Goal: Information Seeking & Learning: Learn about a topic

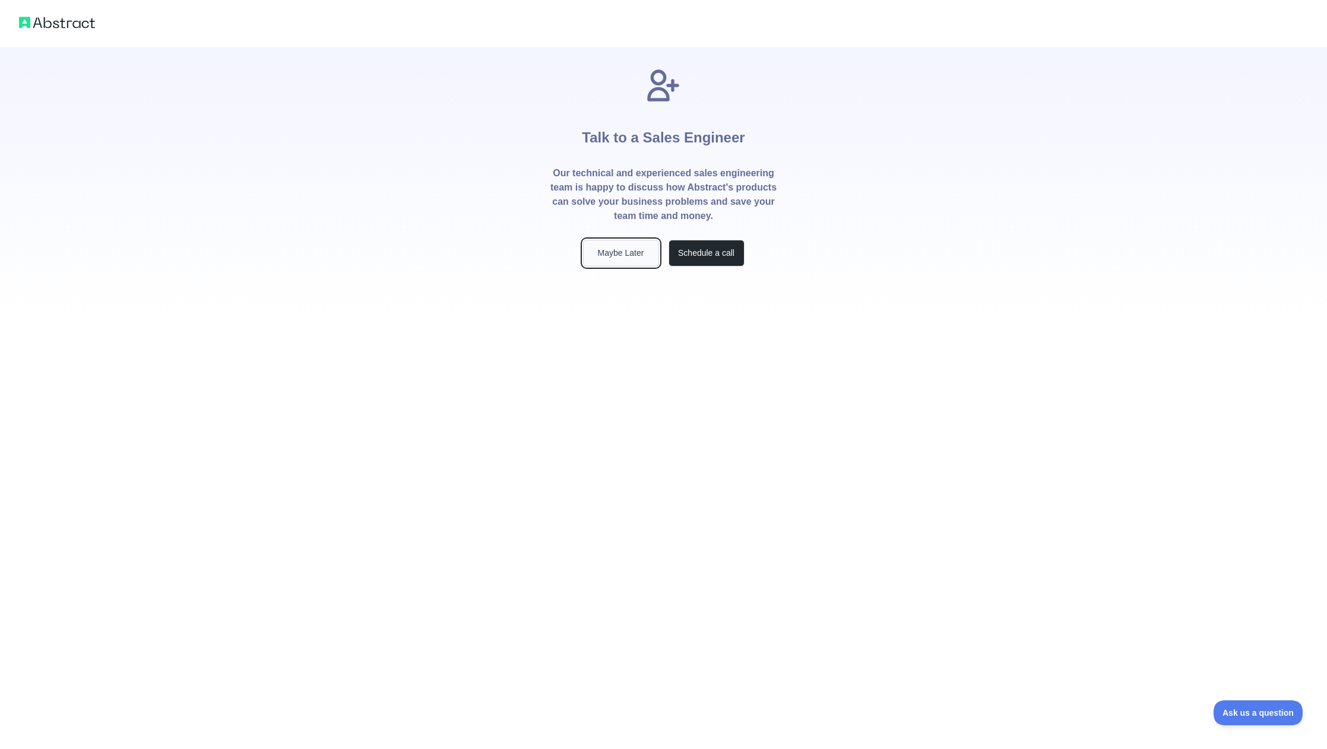
click at [622, 248] on button "Maybe Later" at bounding box center [621, 253] width 76 height 27
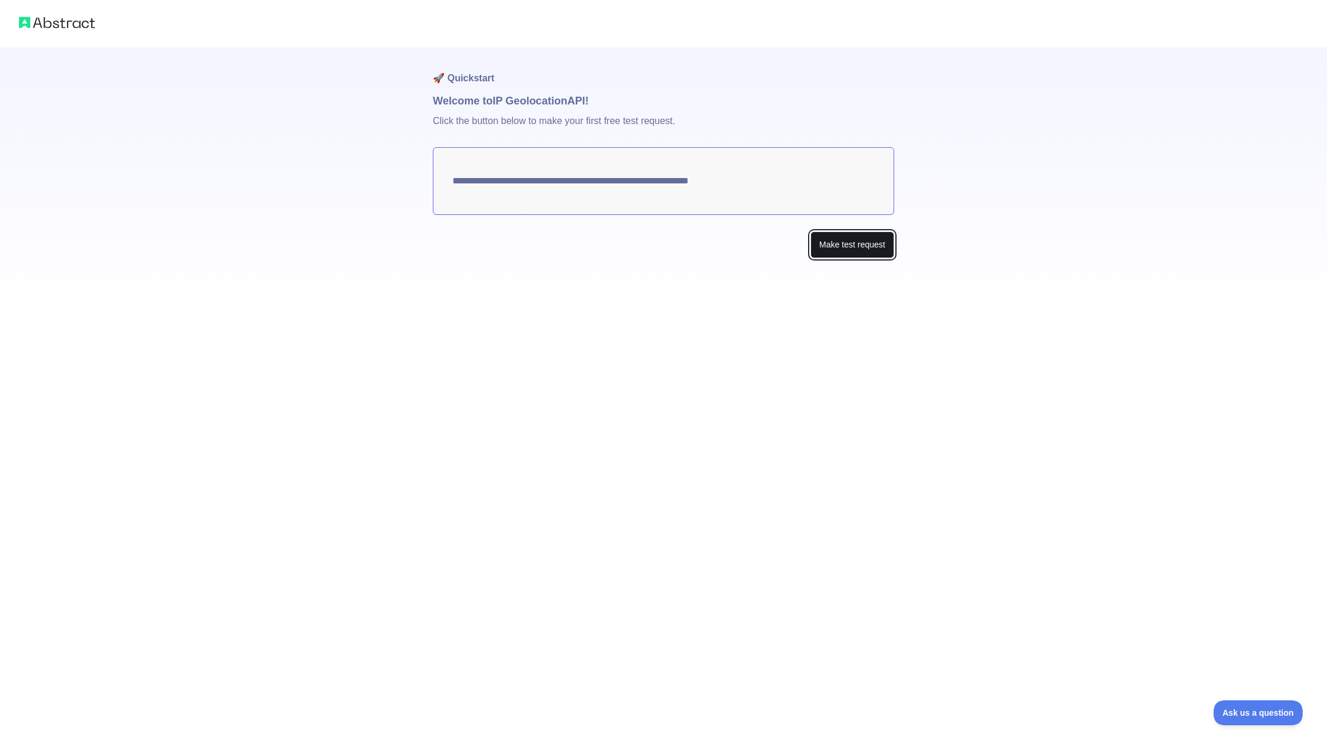
click at [842, 255] on button "Make test request" at bounding box center [852, 245] width 84 height 27
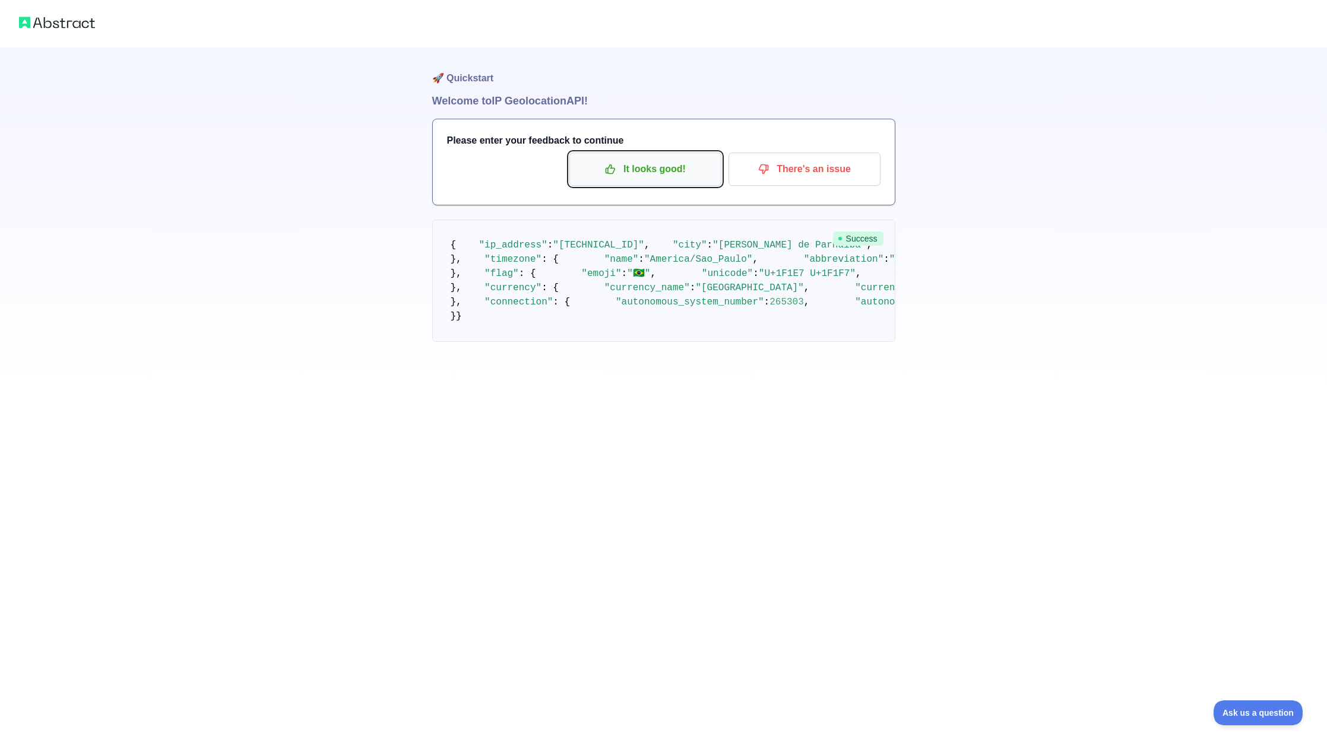
click at [648, 166] on p "It looks good!" at bounding box center [645, 169] width 134 height 20
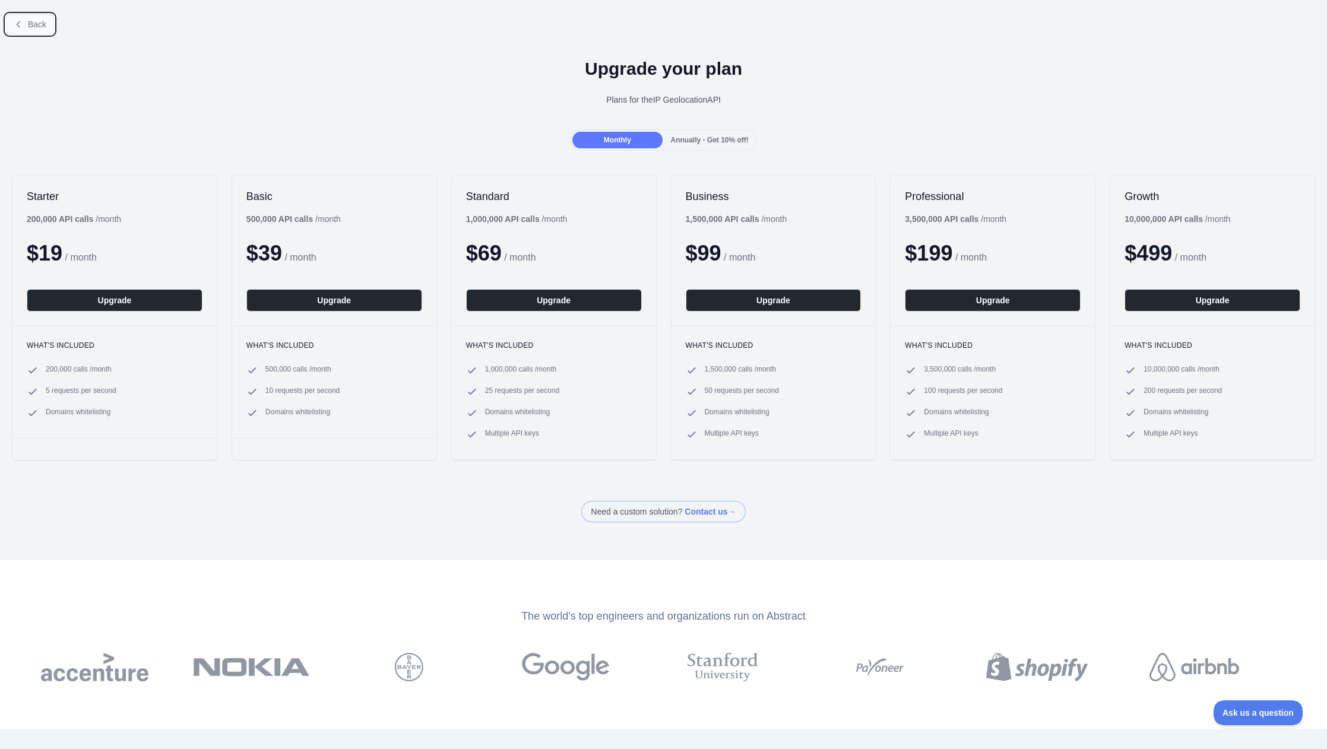
click at [27, 23] on button "Back" at bounding box center [30, 24] width 48 height 20
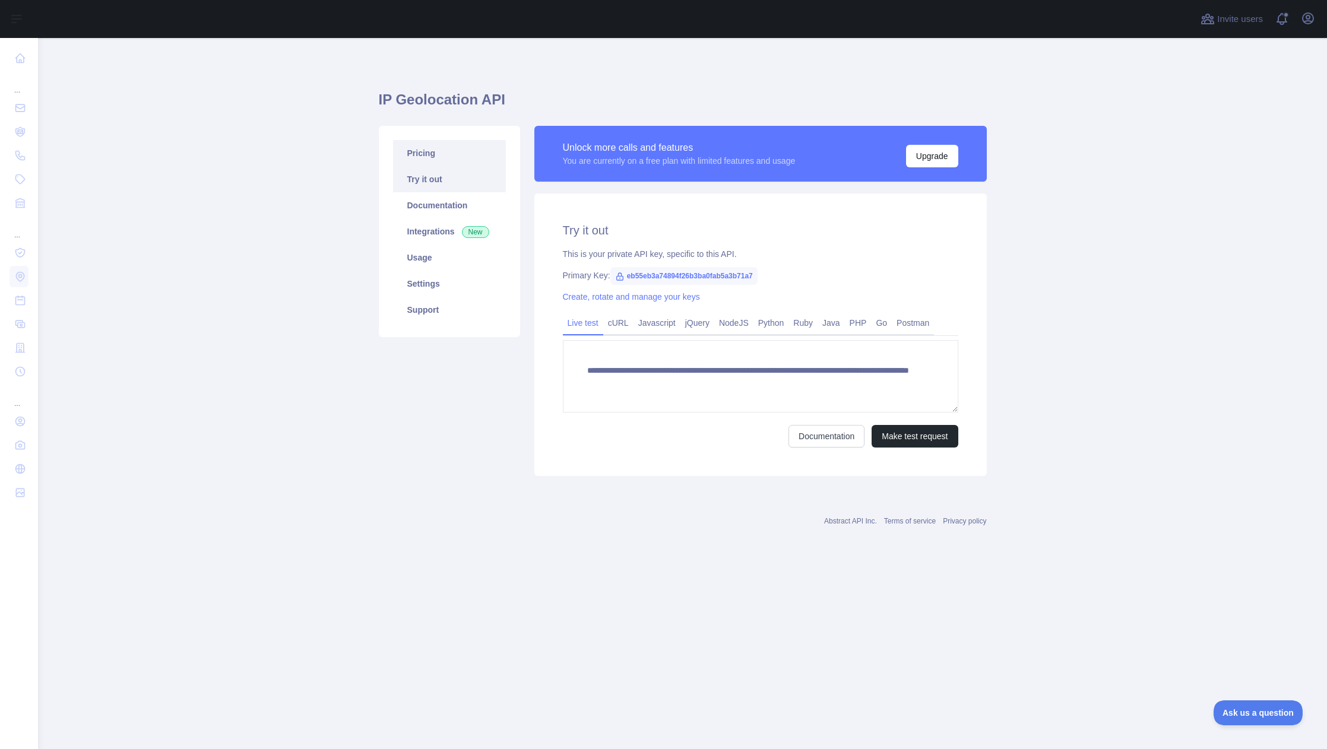
click at [424, 154] on link "Pricing" at bounding box center [449, 153] width 113 height 26
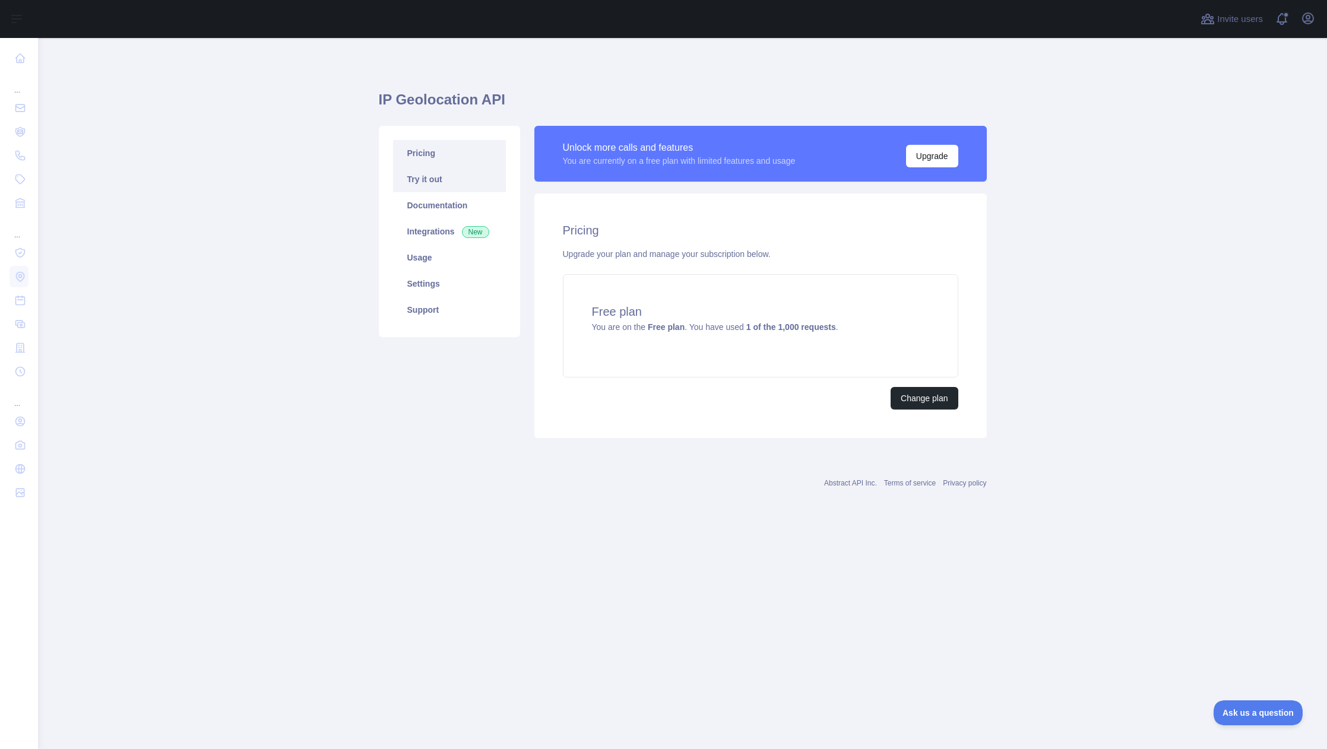
click at [427, 174] on link "Try it out" at bounding box center [449, 179] width 113 height 26
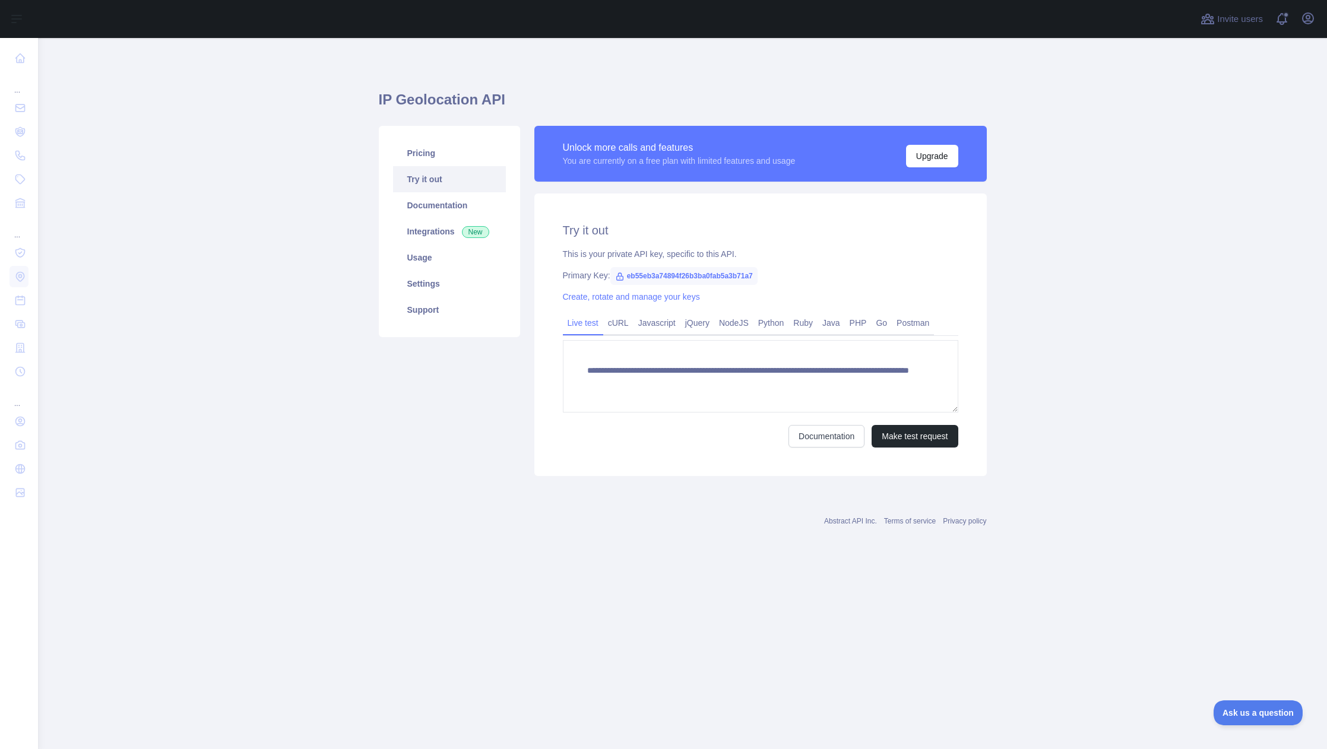
click at [643, 274] on span "eb55eb3a74894f26b3ba0fab5a3b71a7" at bounding box center [683, 276] width 147 height 18
copy span "eb55eb3a74894f26b3ba0fab5a3b71a7"
click at [644, 320] on link "Javascript" at bounding box center [656, 322] width 47 height 19
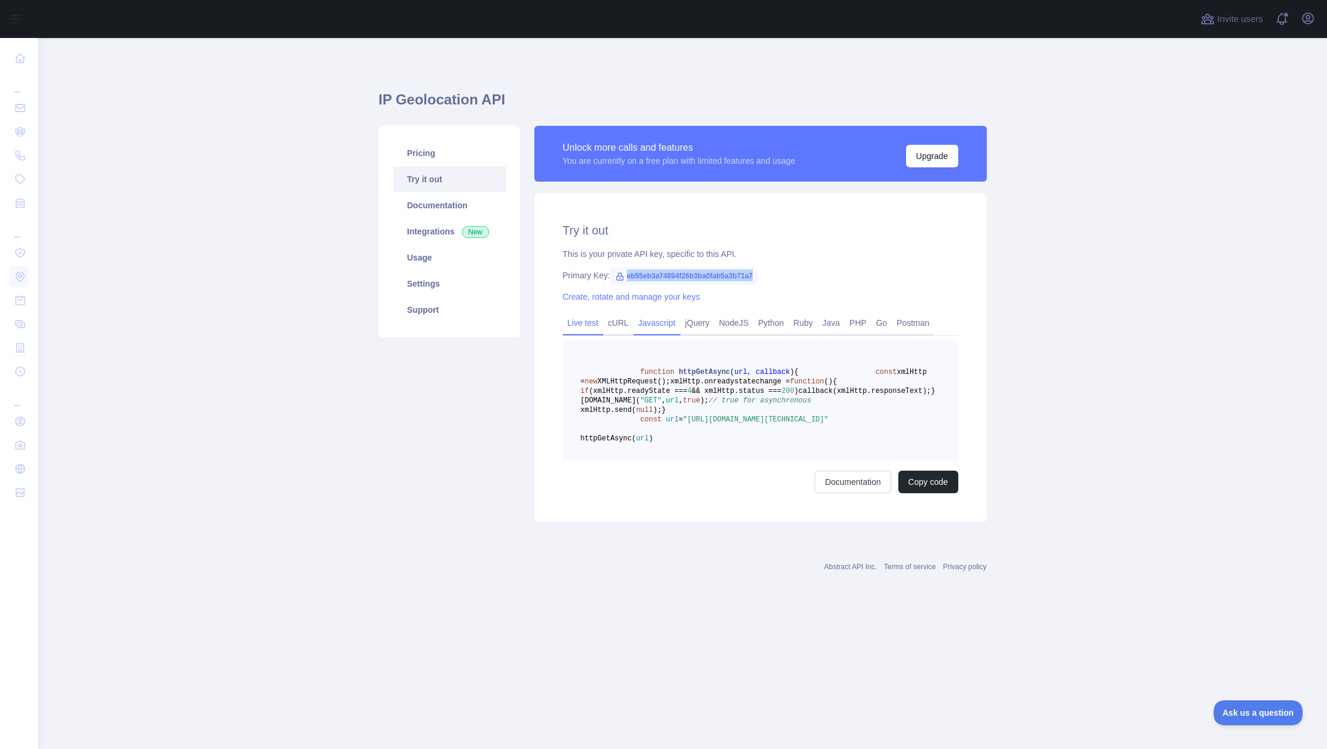
click at [590, 322] on link "Live test" at bounding box center [583, 322] width 40 height 19
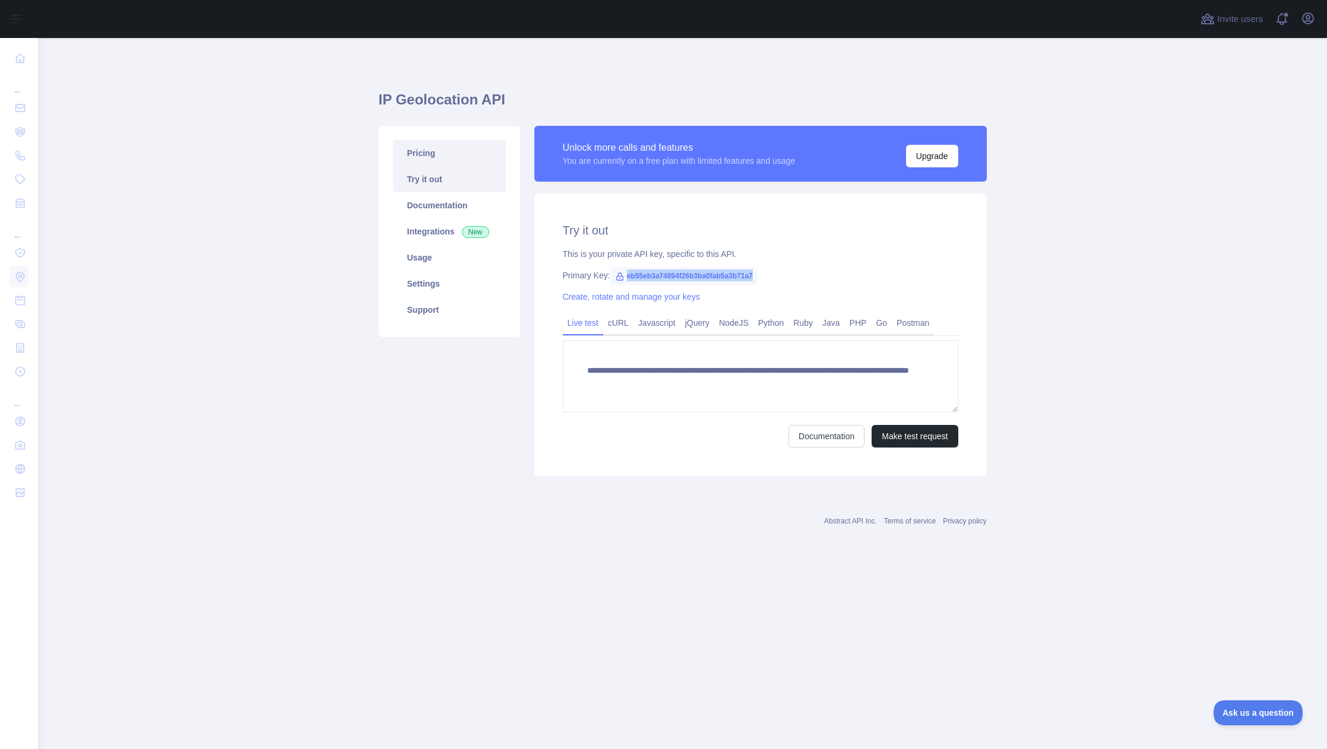
click at [416, 150] on link "Pricing" at bounding box center [449, 153] width 113 height 26
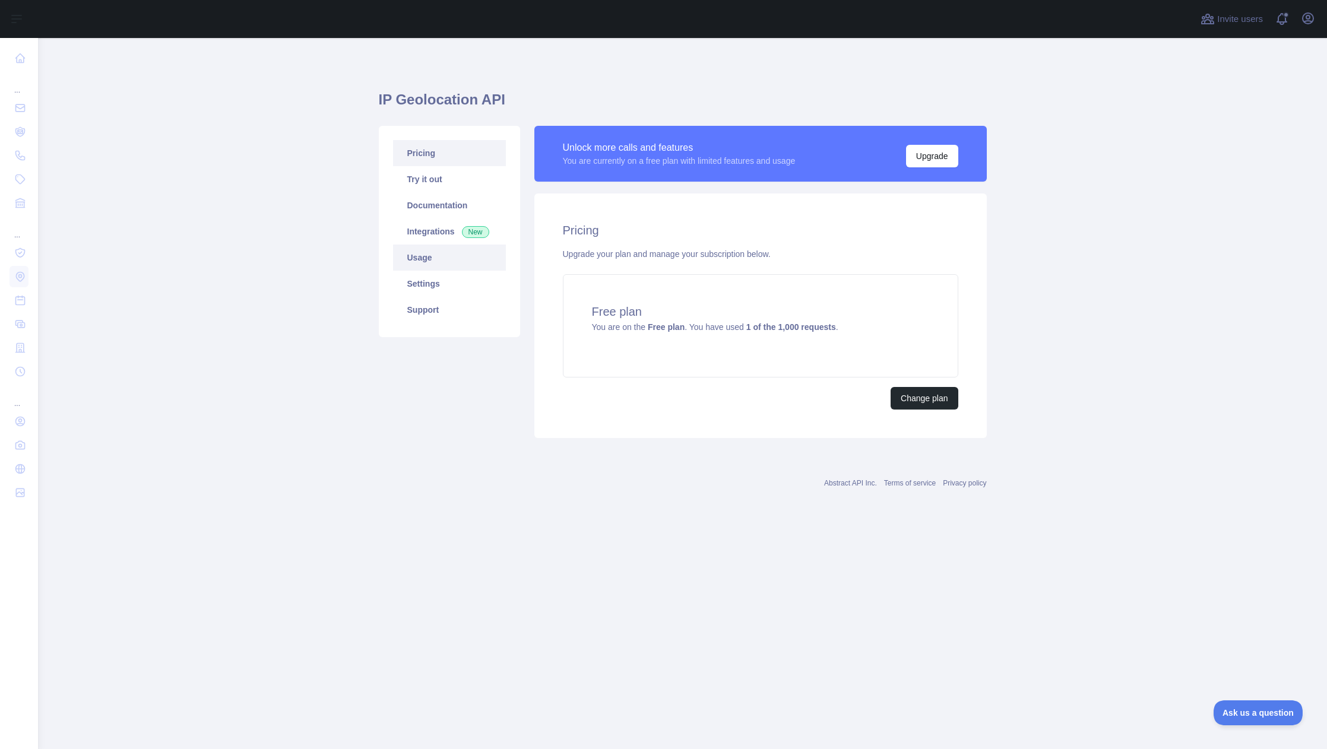
click at [429, 249] on link "Usage" at bounding box center [449, 258] width 113 height 26
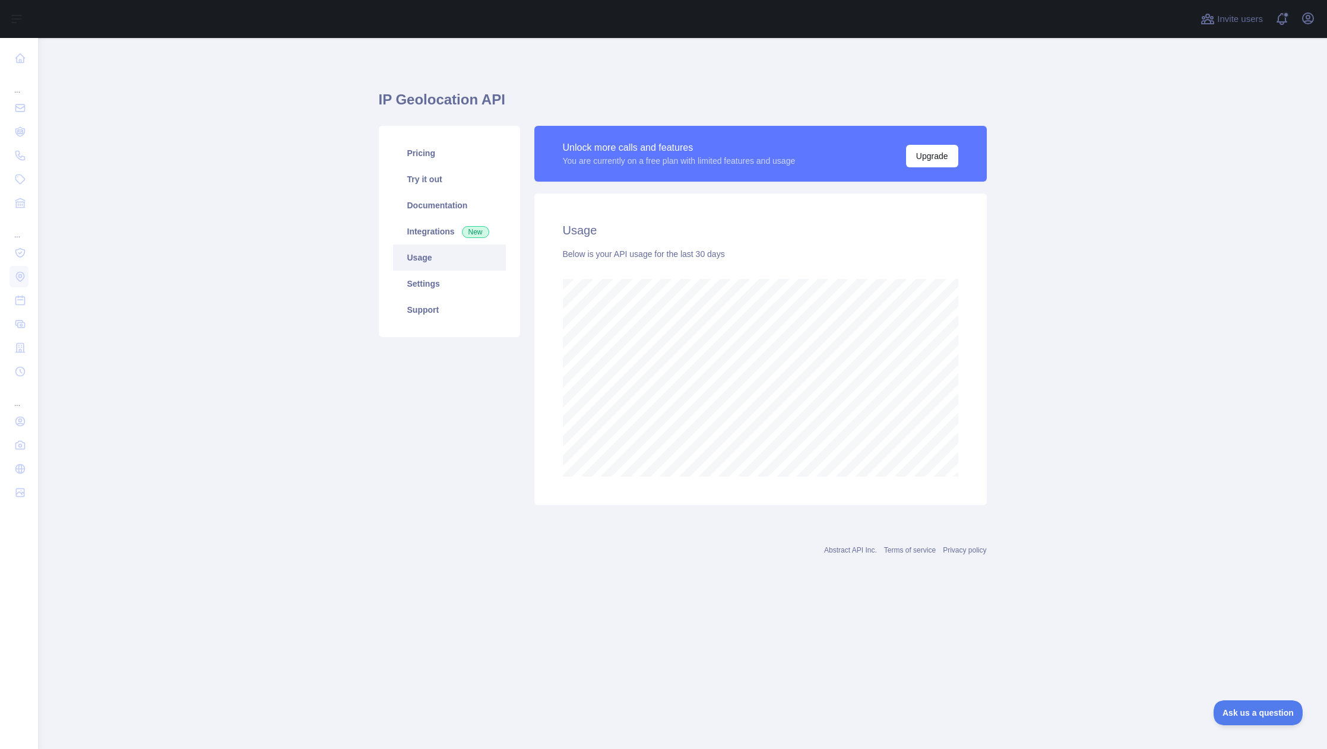
scroll to position [711, 1289]
click at [427, 235] on link "Integrations New" at bounding box center [449, 231] width 113 height 26
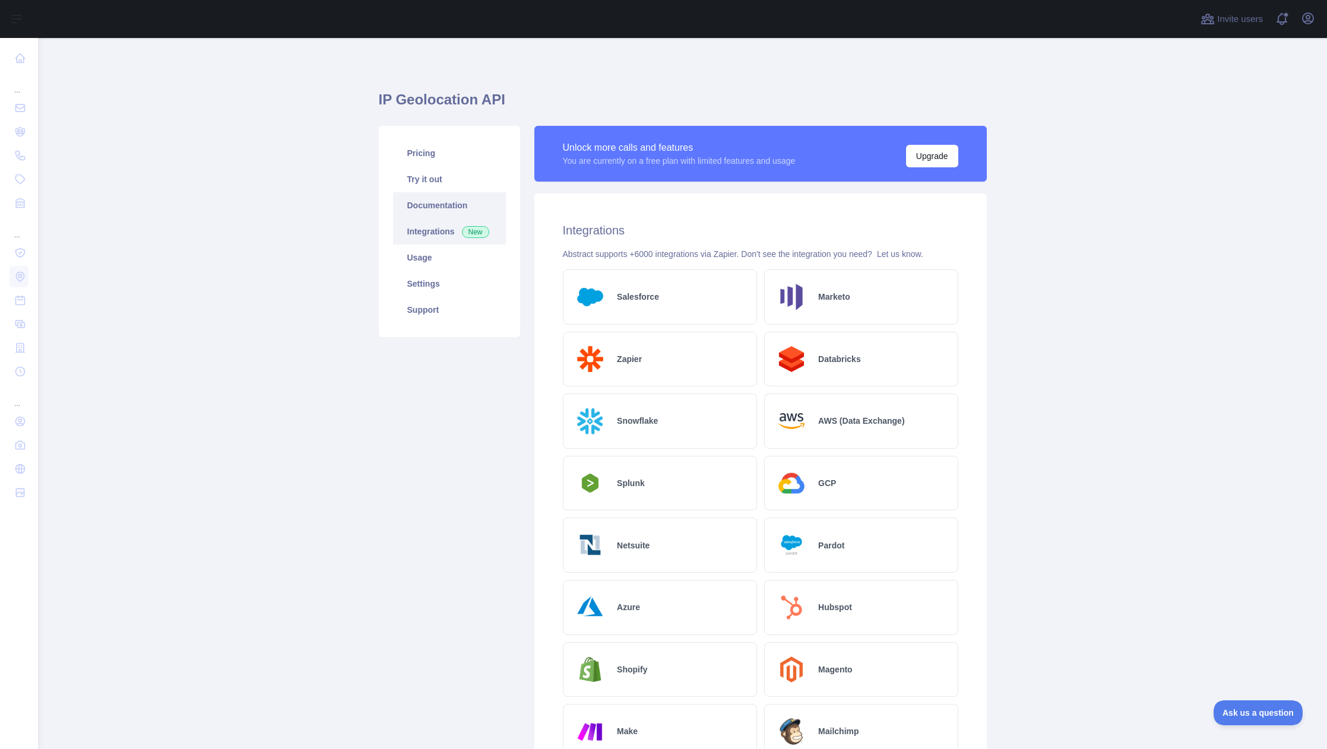
click at [425, 209] on link "Documentation" at bounding box center [449, 205] width 113 height 26
drag, startPoint x: 595, startPoint y: 146, endPoint x: 828, endPoint y: 164, distance: 233.5
click at [828, 164] on div "Unlock more calls and features You are currently on a free plan with limited fe…" at bounding box center [760, 153] width 395 height 27
click at [872, 167] on div "Unlock more calls and features You are currently on a free plan with limited fe…" at bounding box center [760, 154] width 452 height 56
click at [438, 188] on link "Try it out" at bounding box center [449, 179] width 113 height 26
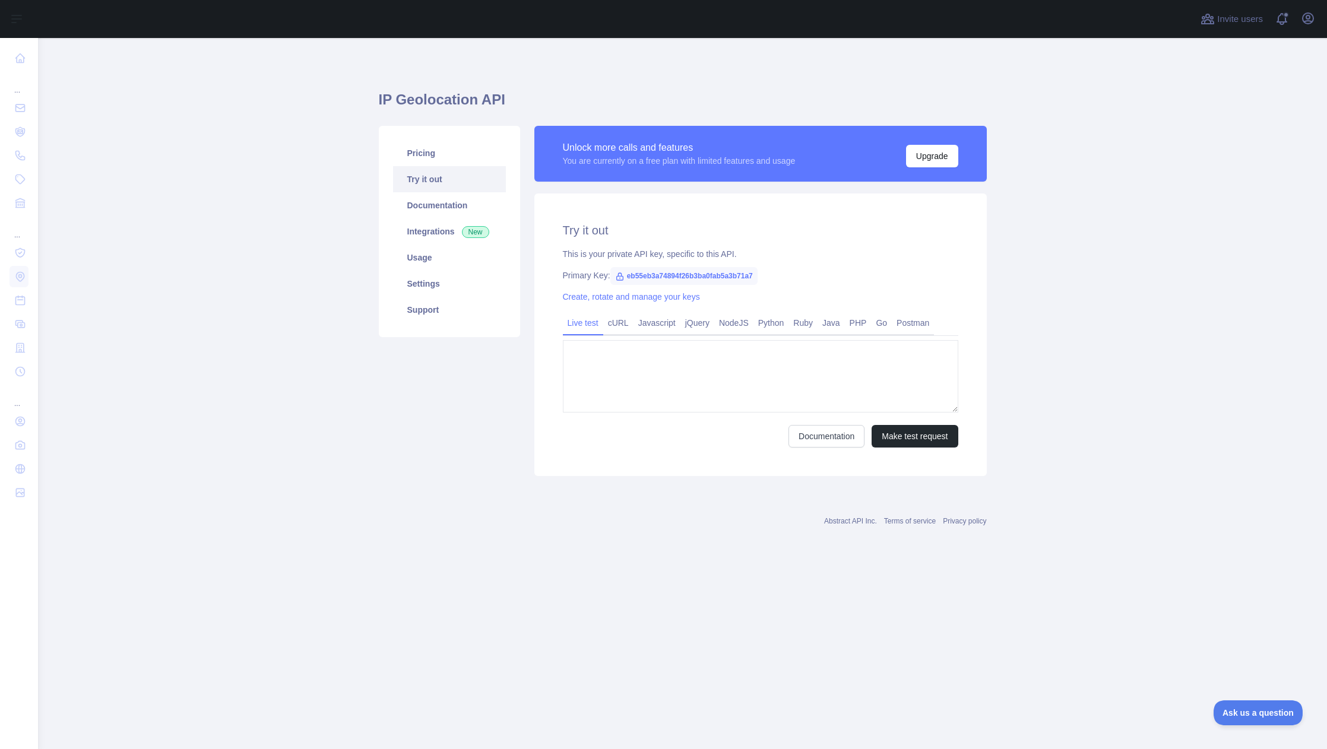
type textarea "**********"
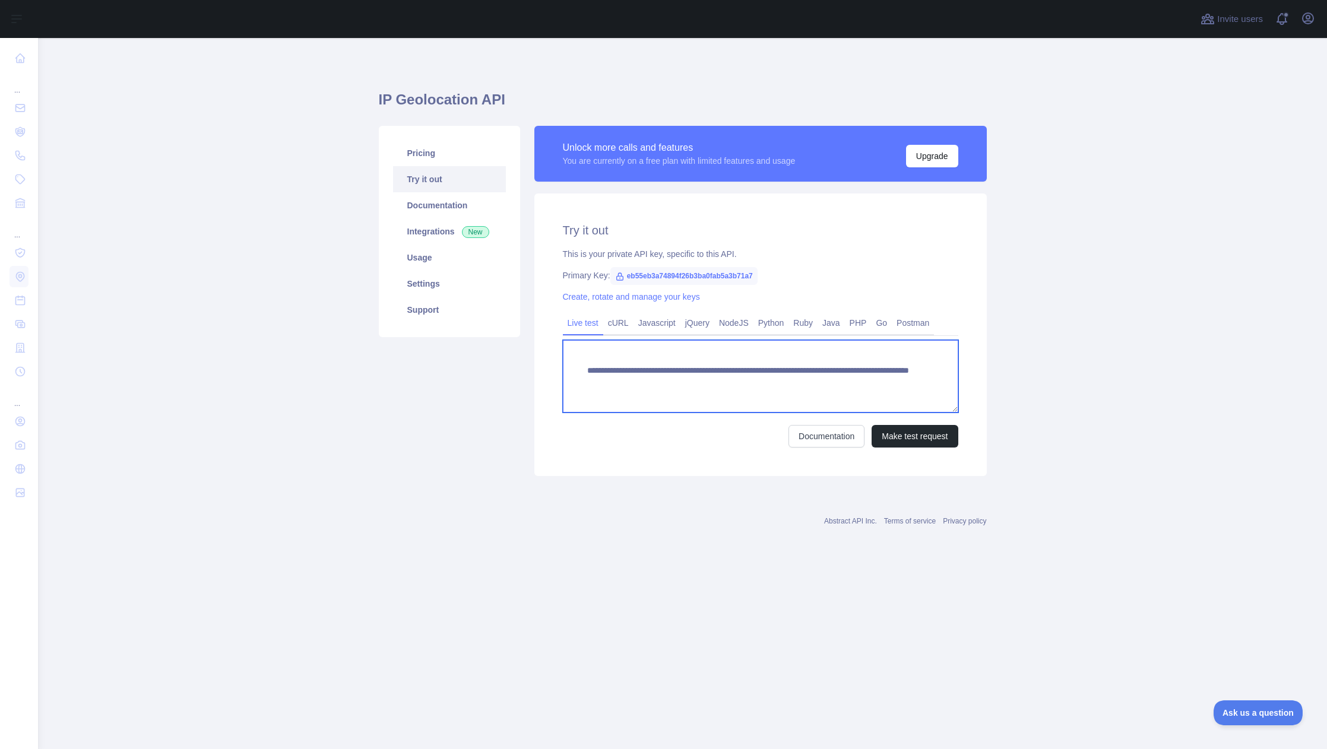
drag, startPoint x: 587, startPoint y: 370, endPoint x: 729, endPoint y: 368, distance: 141.9
click at [729, 368] on textarea "**********" at bounding box center [760, 376] width 395 height 72
click at [664, 384] on textarea "**********" at bounding box center [760, 376] width 395 height 72
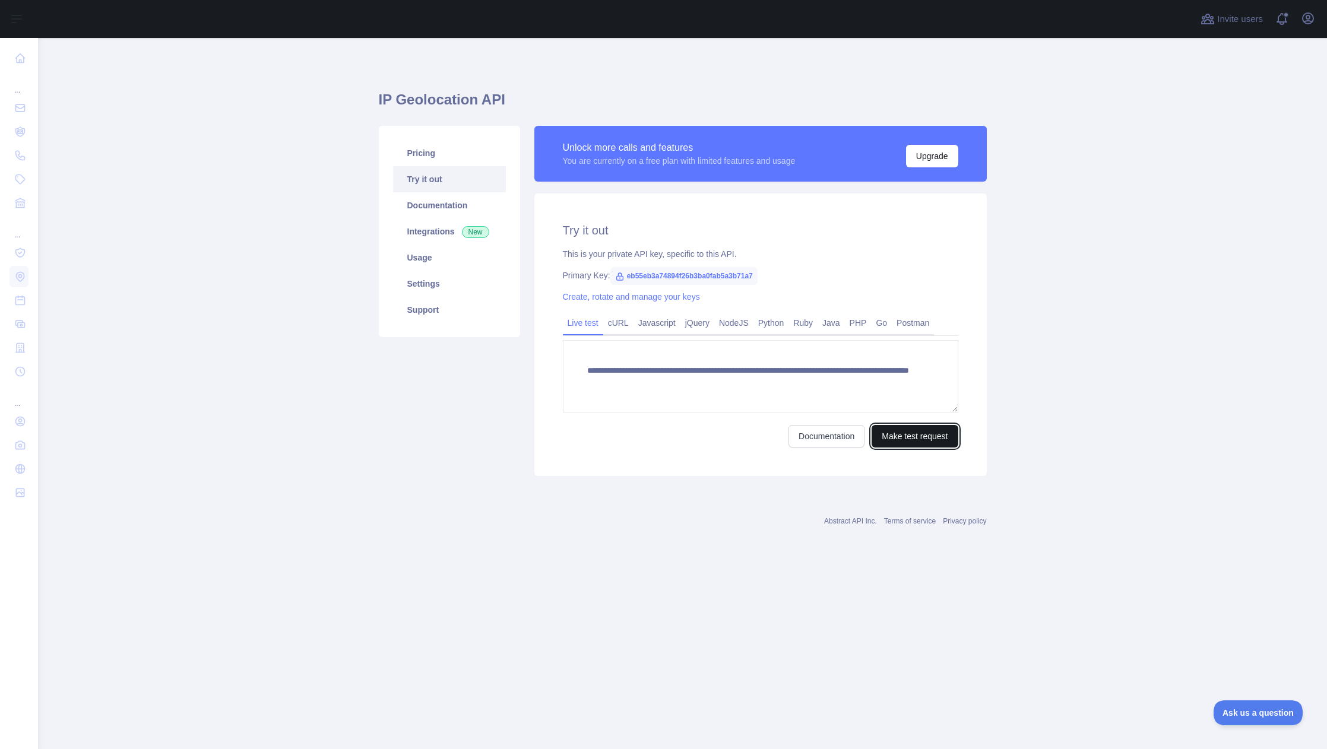
click at [921, 431] on button "Make test request" at bounding box center [915, 436] width 86 height 23
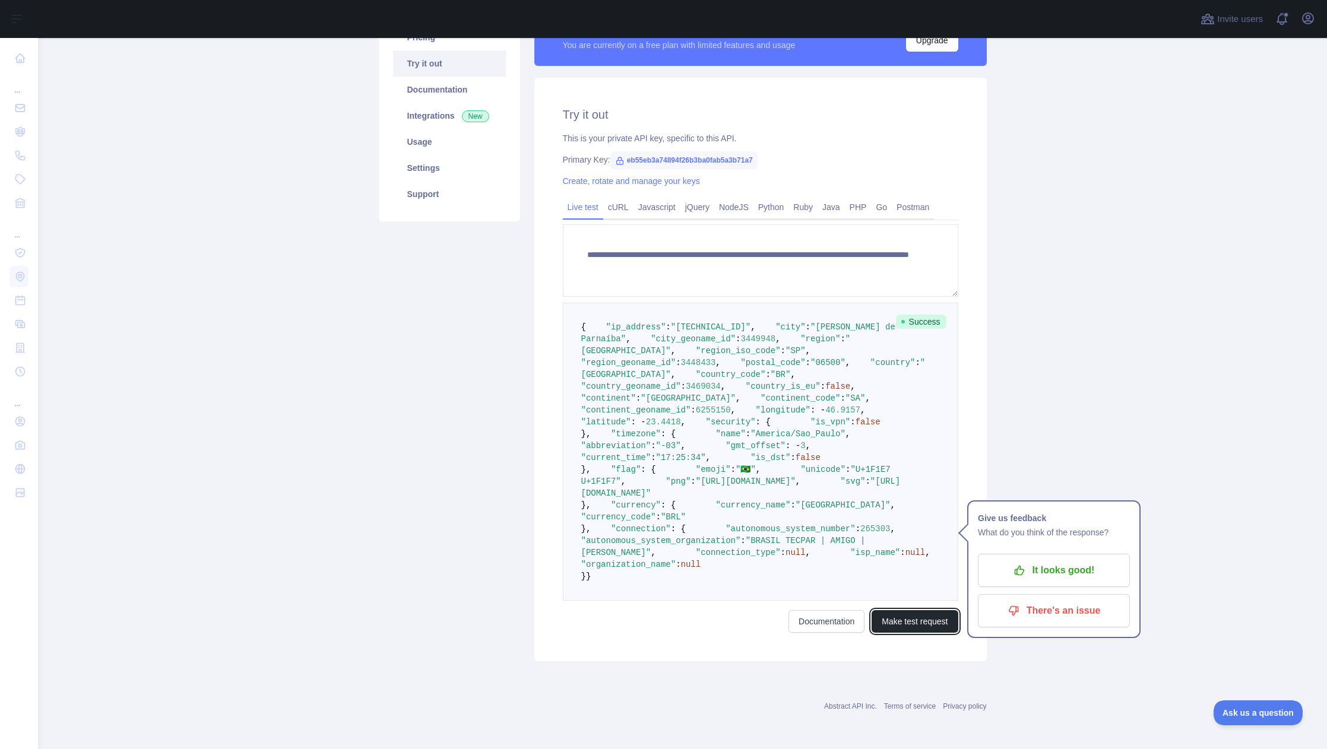
scroll to position [183, 0]
